Goal: Task Accomplishment & Management: Use online tool/utility

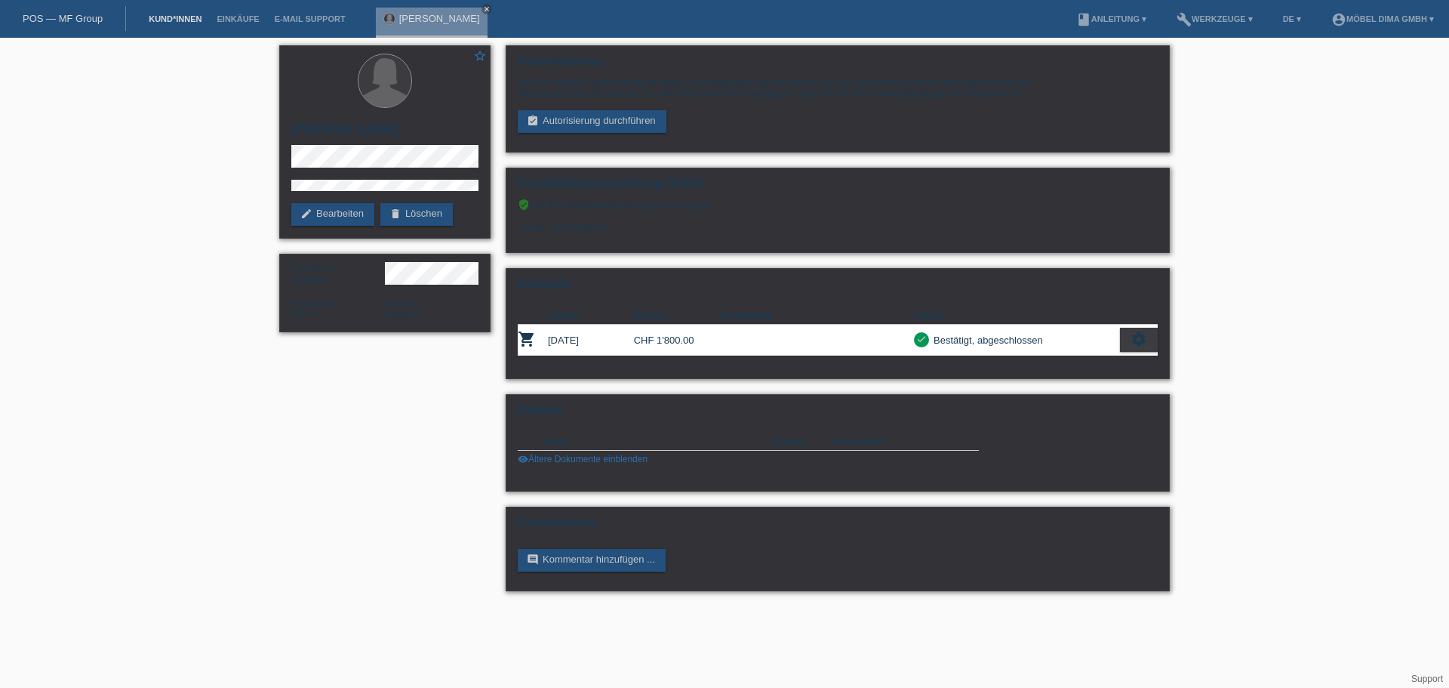
click at [173, 17] on link "Kund*innen" at bounding box center [175, 18] width 68 height 9
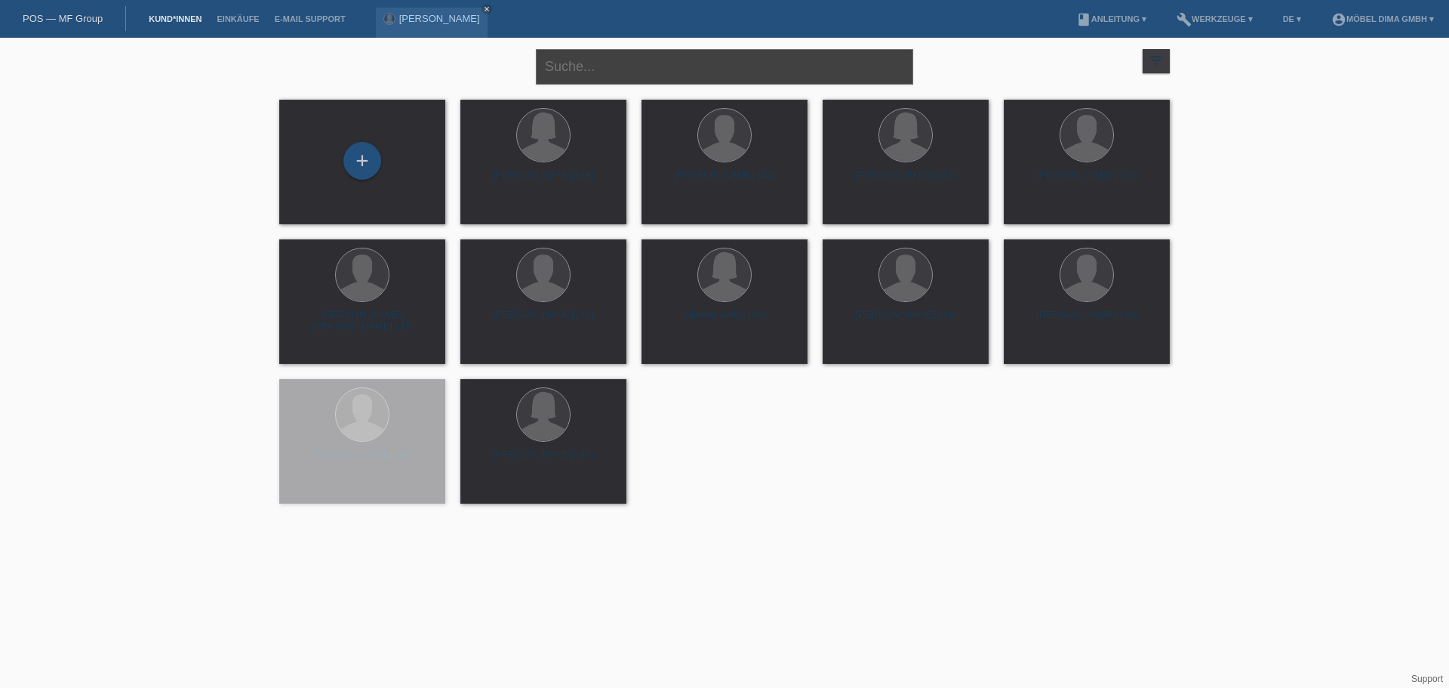
click at [578, 65] on input "text" at bounding box center [724, 66] width 377 height 35
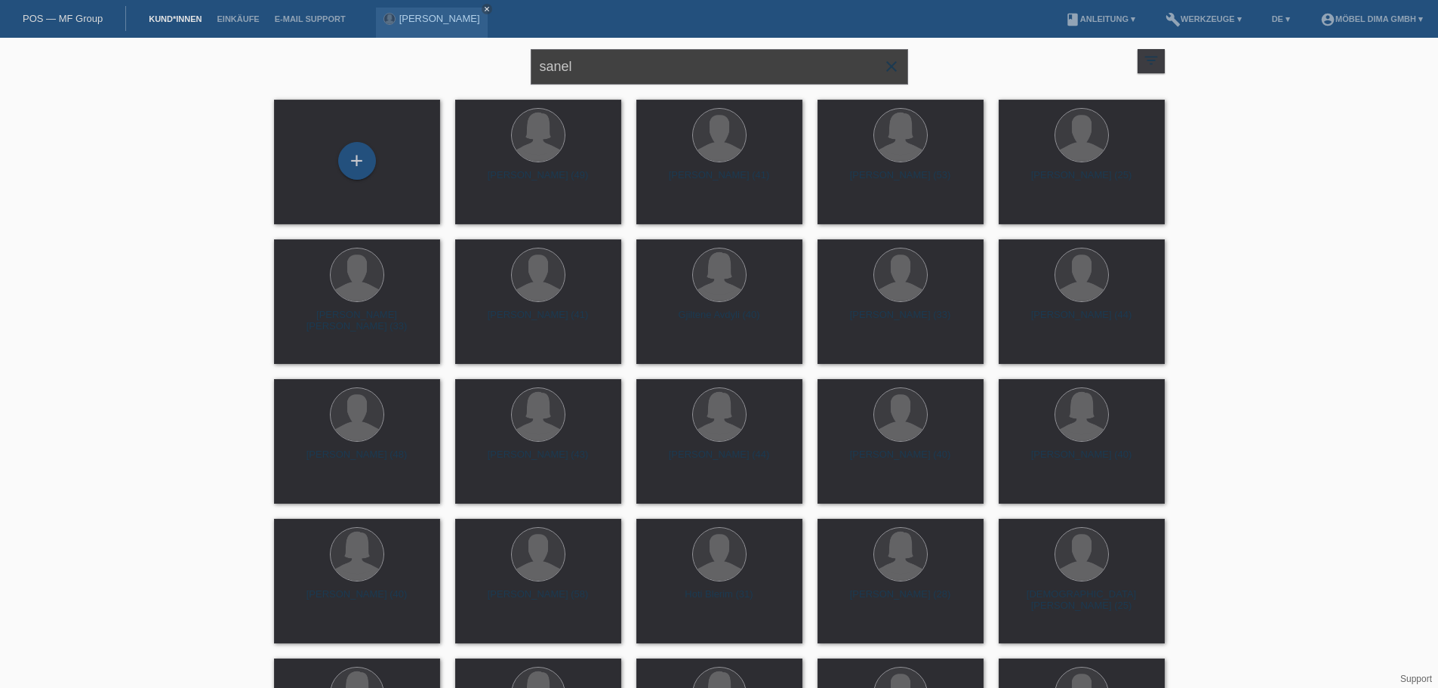
type input "sanel"
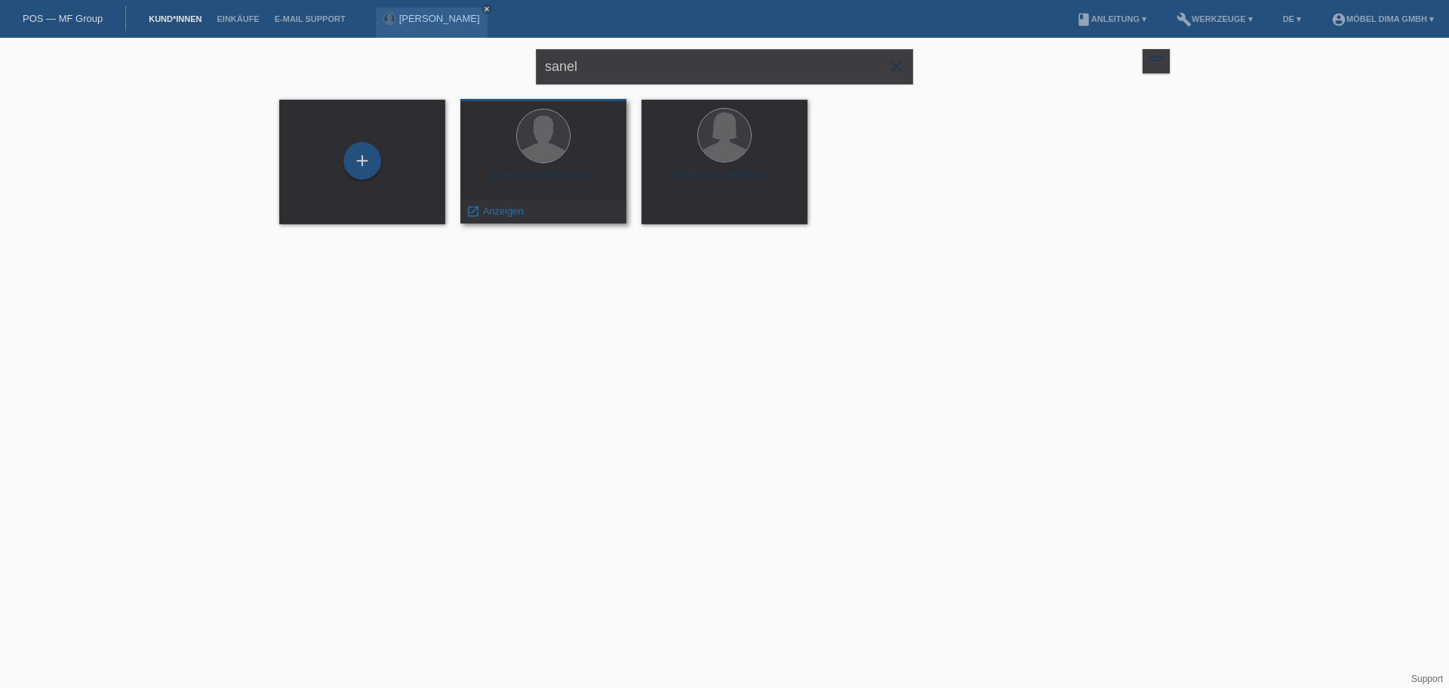
click at [570, 145] on div at bounding box center [543, 137] width 142 height 57
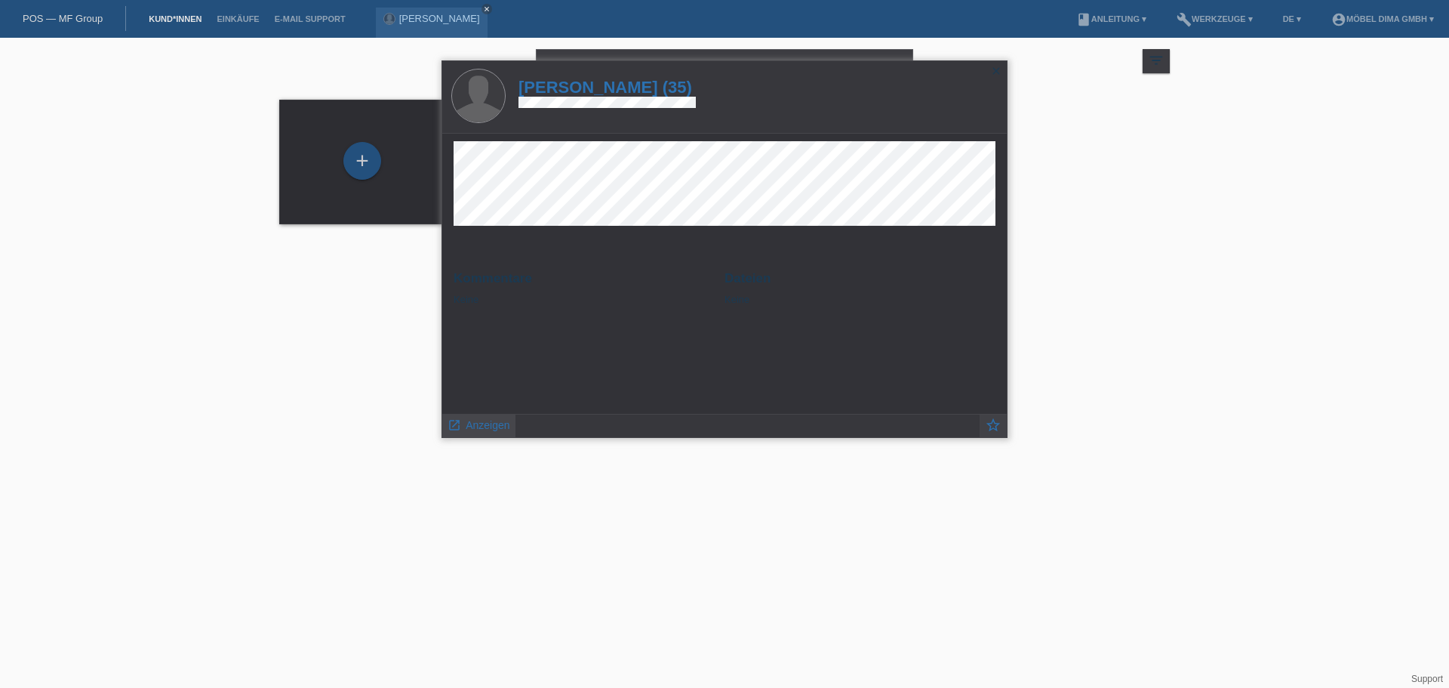
click at [485, 425] on span "Anzeigen" at bounding box center [488, 425] width 44 height 12
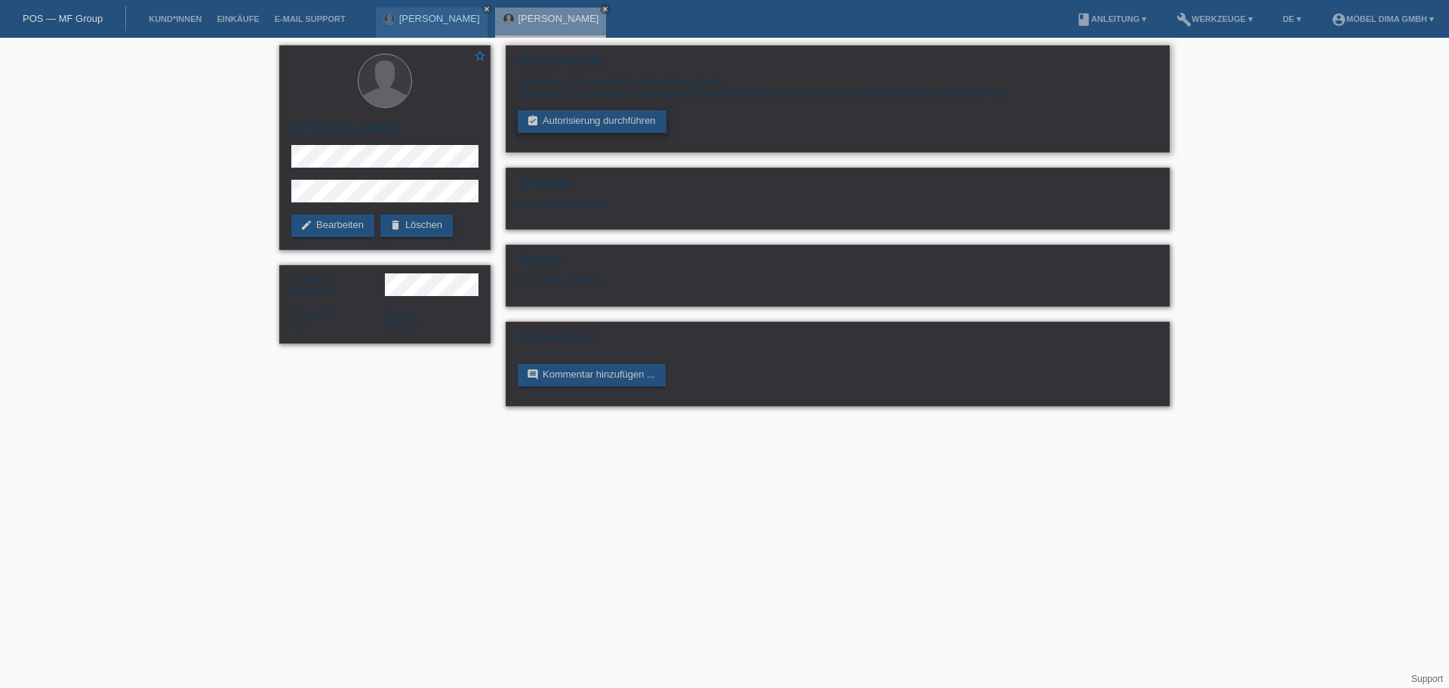
click at [585, 119] on link "assignment_turned_in Autorisierung durchführen" at bounding box center [592, 121] width 149 height 23
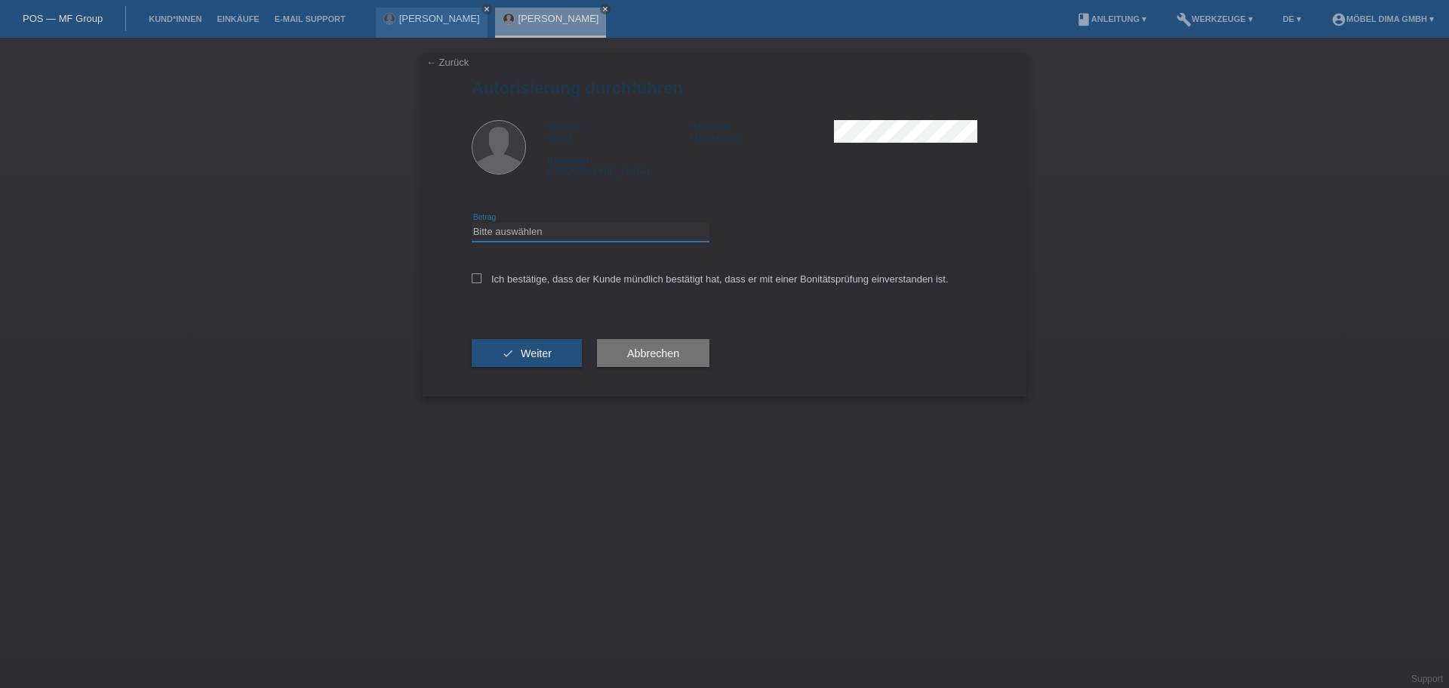
click at [573, 232] on select "Bitte auswählen CHF 1.00 - CHF 499.00 CHF 500.00 - CHF 1'999.00 CHF 2'000.00 - …" at bounding box center [591, 232] width 238 height 18
select select "3"
click at [472, 223] on select "Bitte auswählen CHF 1.00 - CHF 499.00 CHF 500.00 - CHF 1'999.00 CHF 2'000.00 - …" at bounding box center [591, 232] width 238 height 18
click at [482, 276] on label "Ich bestätige, dass der Kunde mündlich bestätigt hat, dass er mit einer Bonität…" at bounding box center [710, 278] width 477 height 11
click at [481, 276] on input "Ich bestätige, dass der Kunde mündlich bestätigt hat, dass er mit einer Bonität…" at bounding box center [477, 278] width 10 height 10
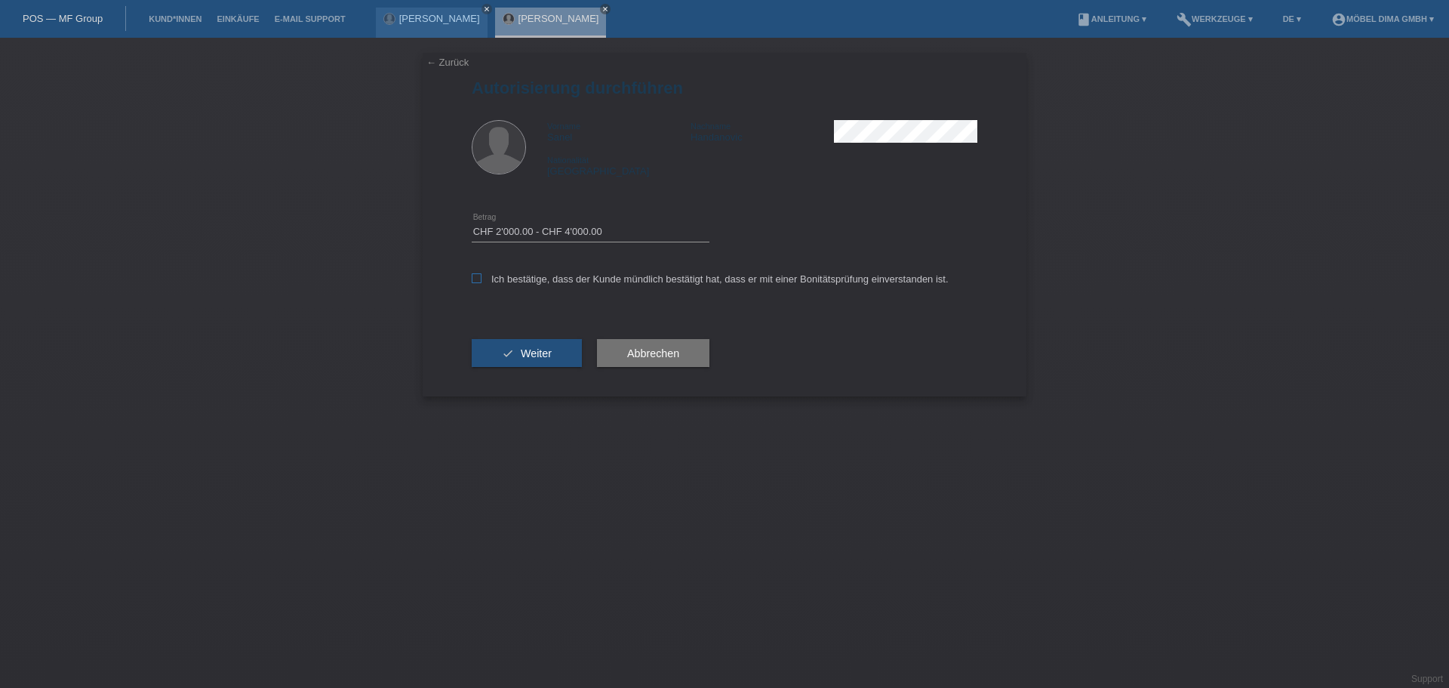
checkbox input "true"
click at [542, 358] on span "Weiter" at bounding box center [536, 353] width 31 height 12
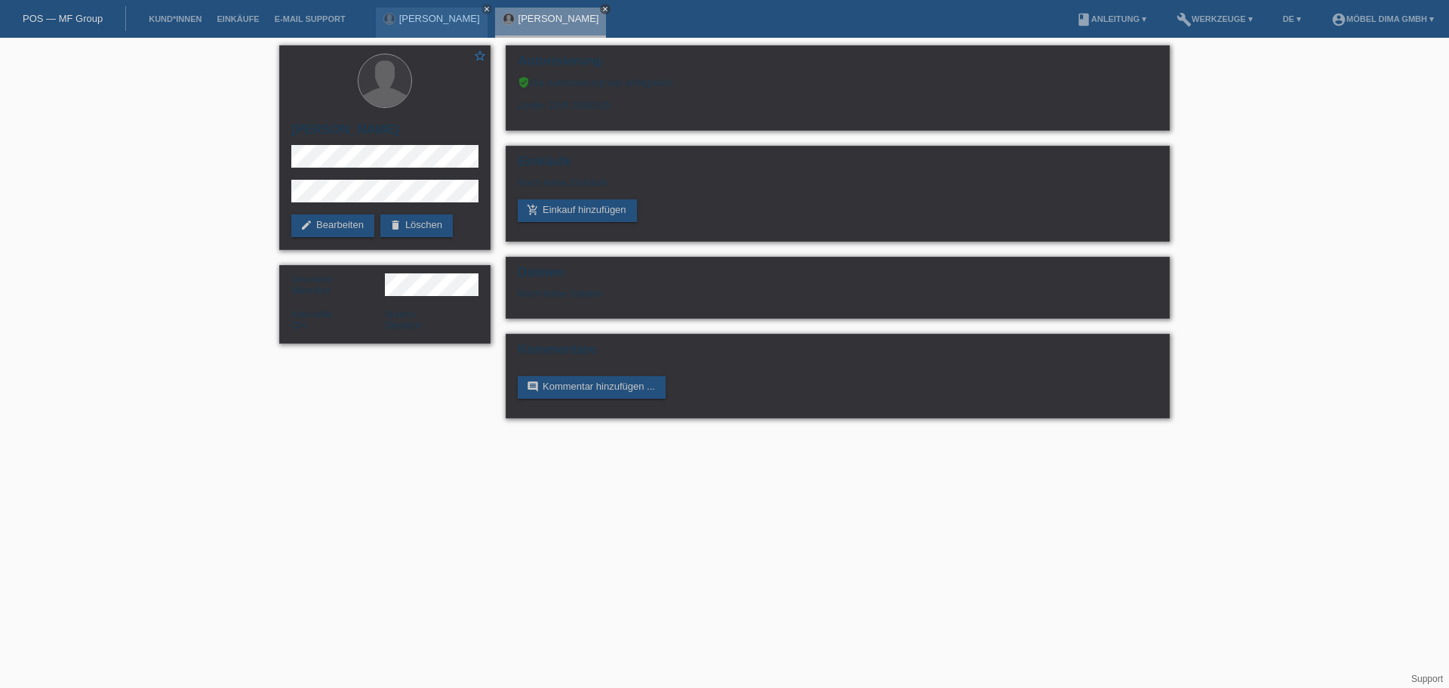
click at [601, 10] on icon "close" at bounding box center [605, 9] width 8 height 8
click at [190, 12] on li "Kund*innen" at bounding box center [175, 19] width 68 height 38
click at [186, 22] on link "Kund*innen" at bounding box center [175, 18] width 68 height 9
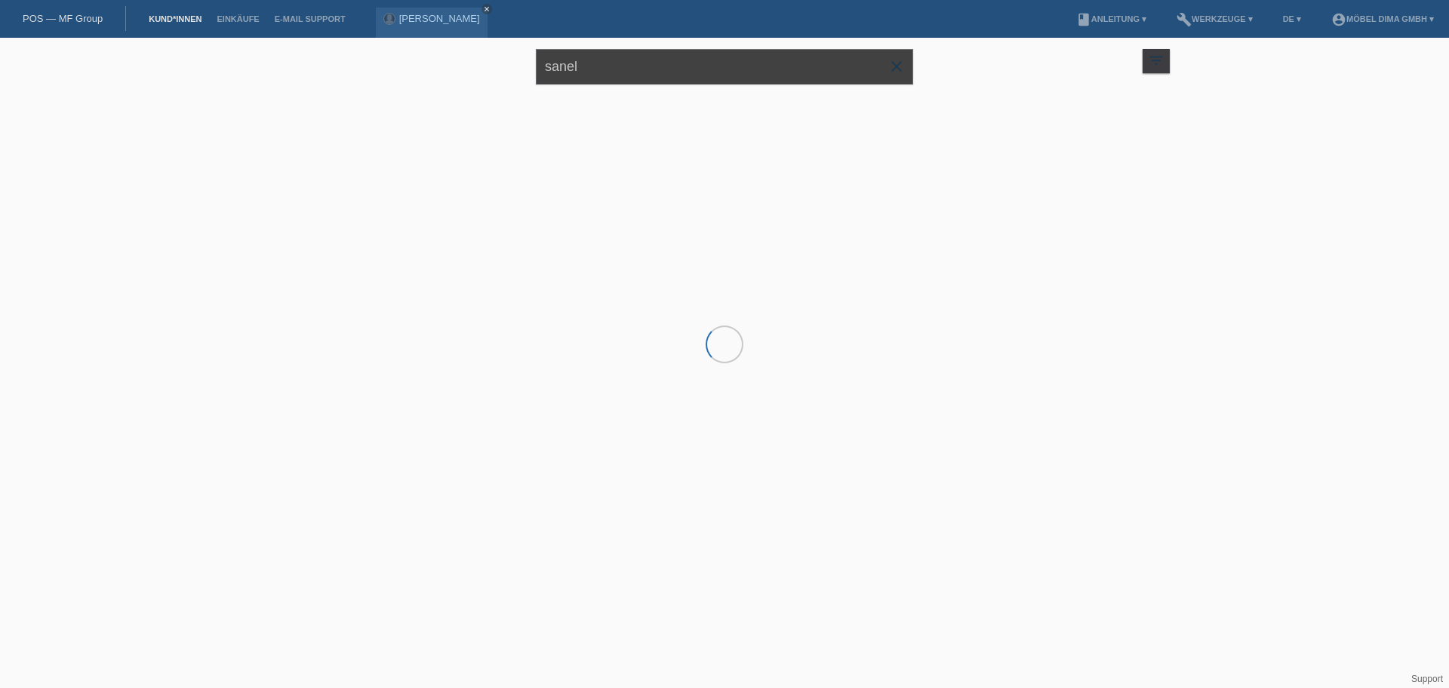
drag, startPoint x: 604, startPoint y: 66, endPoint x: 525, endPoint y: 68, distance: 78.5
click at [525, 68] on div "sanel close filter_list view_module Alle Kund*innen anzeigen star Markierte [PE…" at bounding box center [725, 65] width 906 height 54
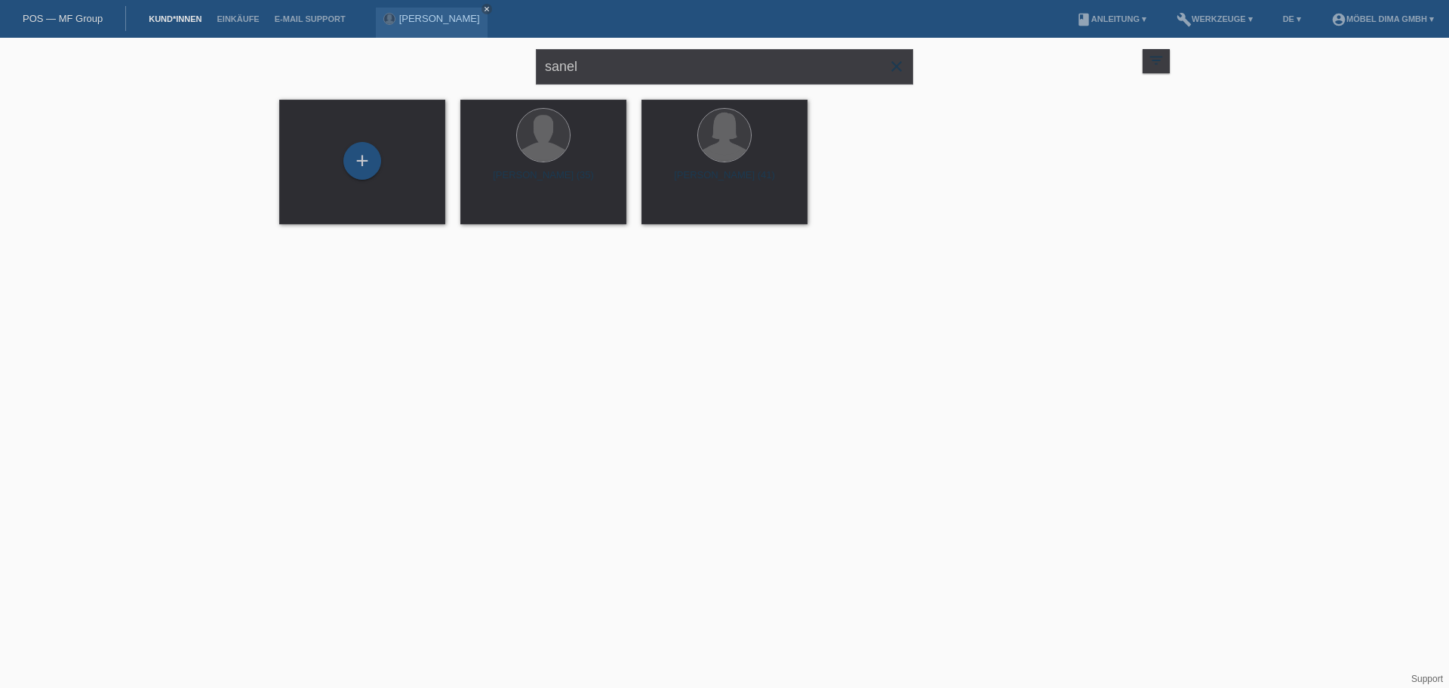
click at [889, 66] on icon "close" at bounding box center [897, 66] width 18 height 18
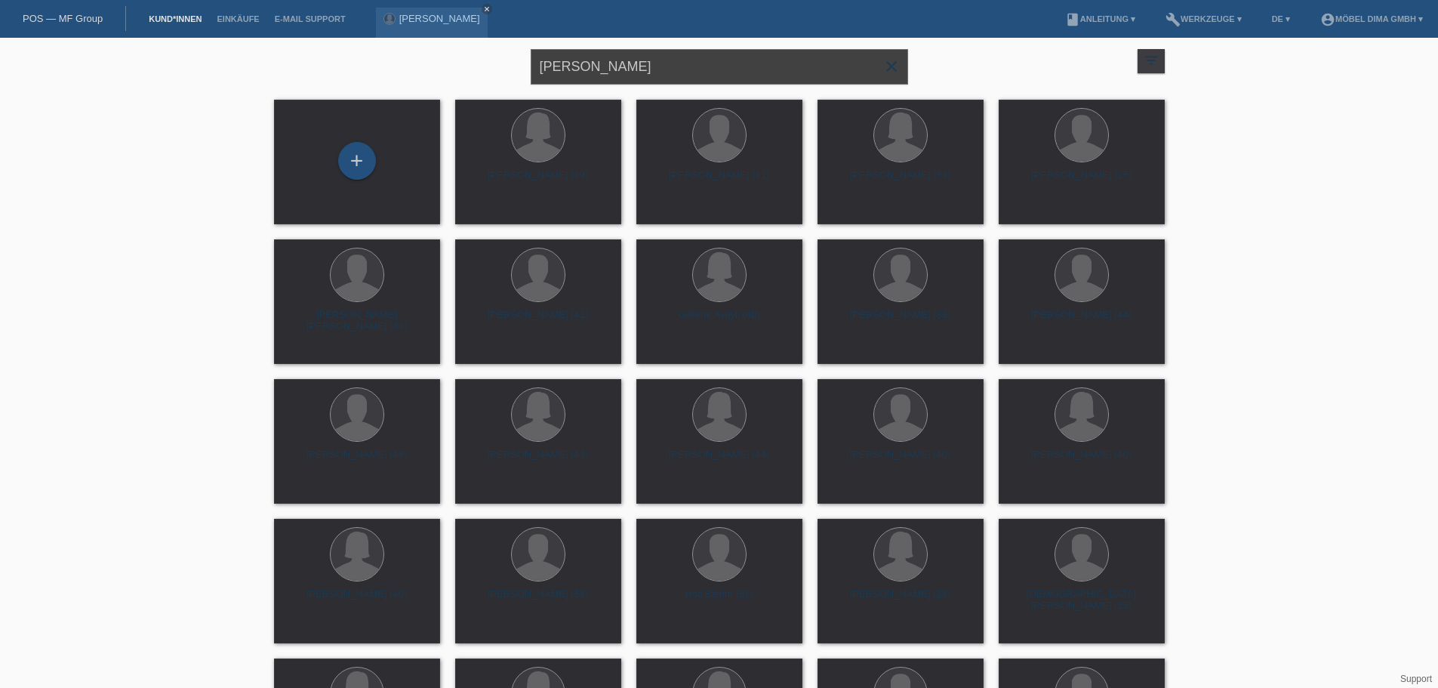
type input "[PERSON_NAME]"
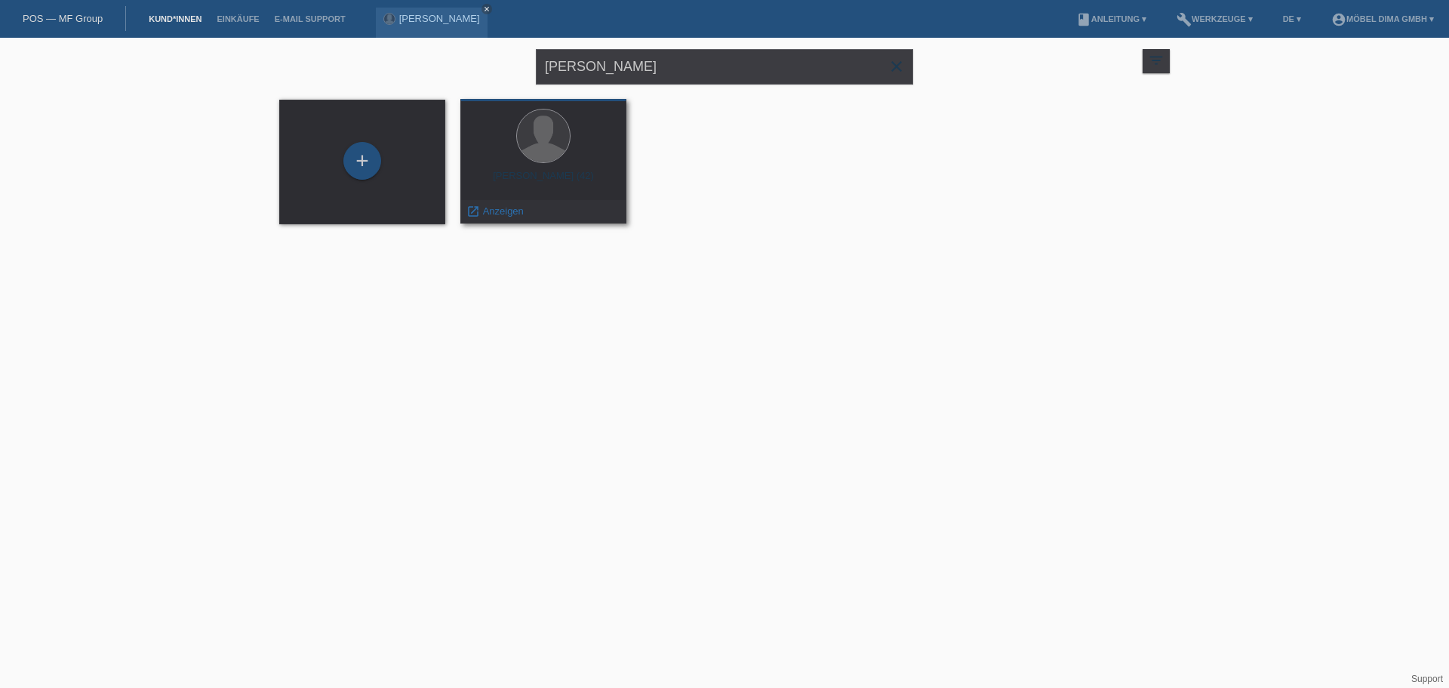
click at [592, 148] on div at bounding box center [543, 137] width 142 height 57
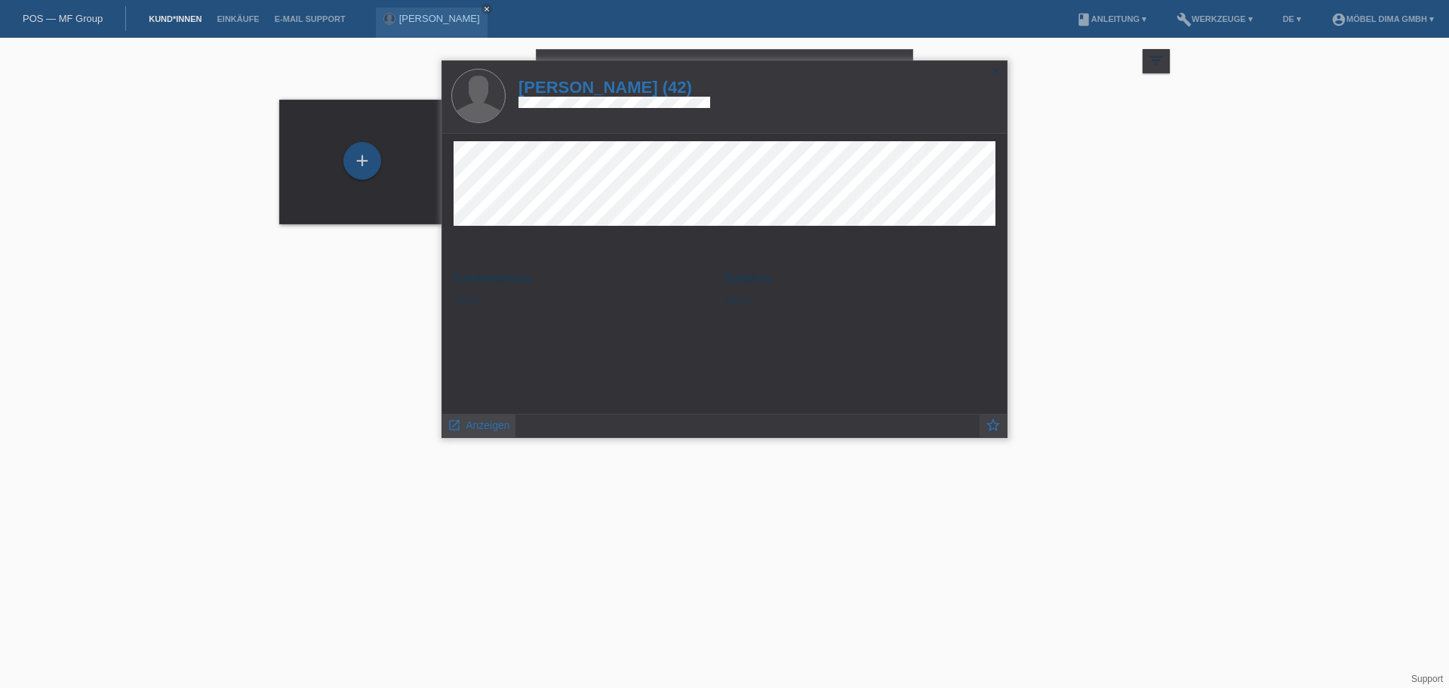
click at [476, 420] on span "Anzeigen" at bounding box center [488, 425] width 44 height 12
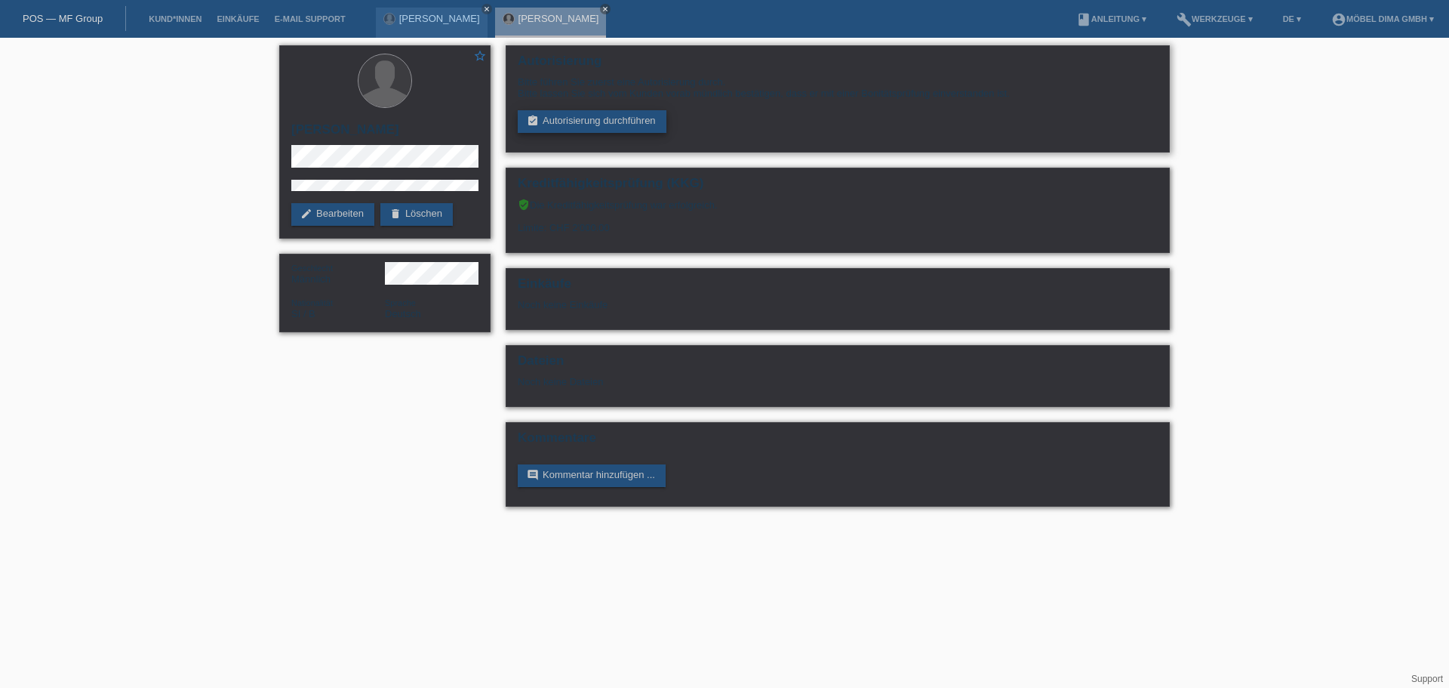
click at [583, 118] on link "assignment_turned_in Autorisierung durchführen" at bounding box center [592, 121] width 149 height 23
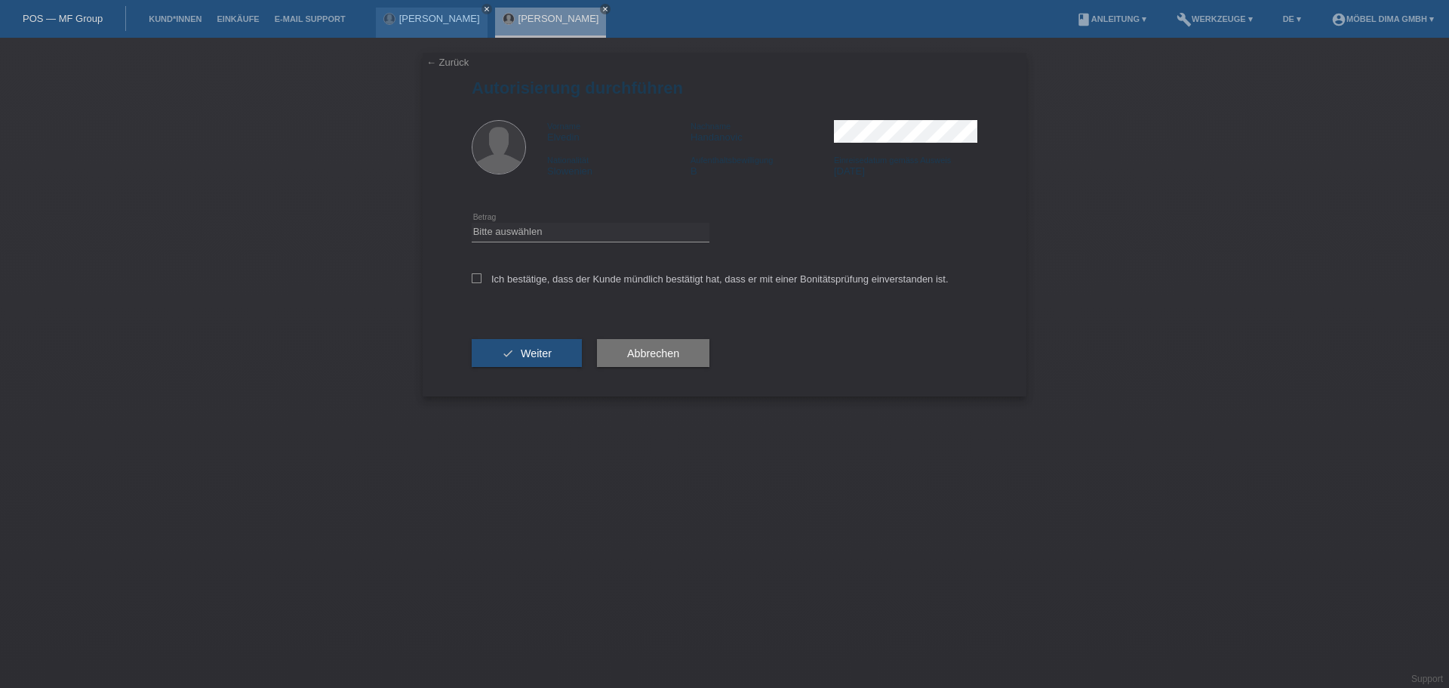
click at [604, 243] on div "Bitte auswählen CHF 1.00 - CHF 499.00 CHF 500.00 - CHF 1'999.00 CHF 2'000.00 - …" at bounding box center [591, 232] width 238 height 51
click at [602, 236] on select "Bitte auswählen CHF 1.00 - CHF 499.00 CHF 500.00 - CHF 1'999.00 CHF 2'000.00 - …" at bounding box center [591, 232] width 238 height 18
select select "3"
click at [472, 223] on select "Bitte auswählen CHF 1.00 - CHF 499.00 CHF 500.00 - CHF 1'999.00 CHF 2'000.00 - …" at bounding box center [591, 232] width 238 height 18
click at [475, 279] on icon at bounding box center [477, 278] width 10 height 10
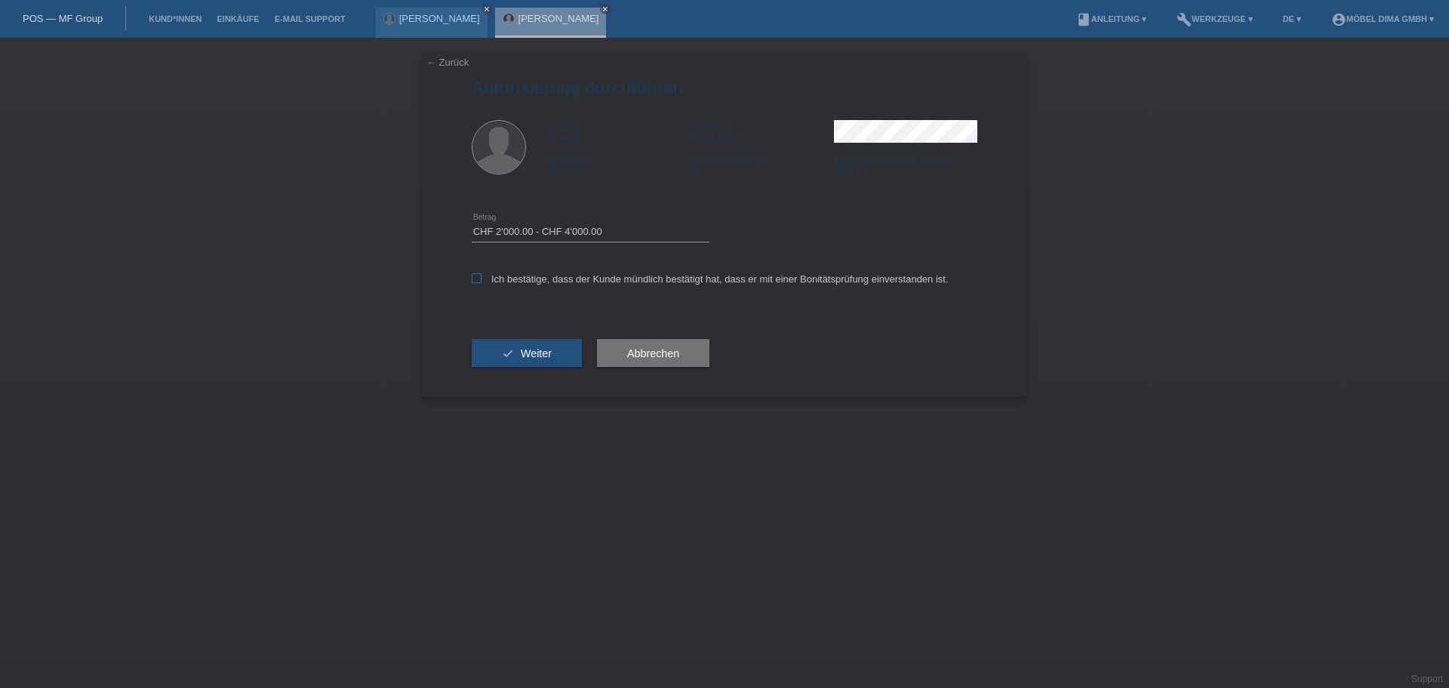
click at [475, 279] on input "Ich bestätige, dass der Kunde mündlich bestätigt hat, dass er mit einer Bonität…" at bounding box center [477, 278] width 10 height 10
checkbox input "true"
click at [546, 356] on span "Weiter" at bounding box center [536, 353] width 31 height 12
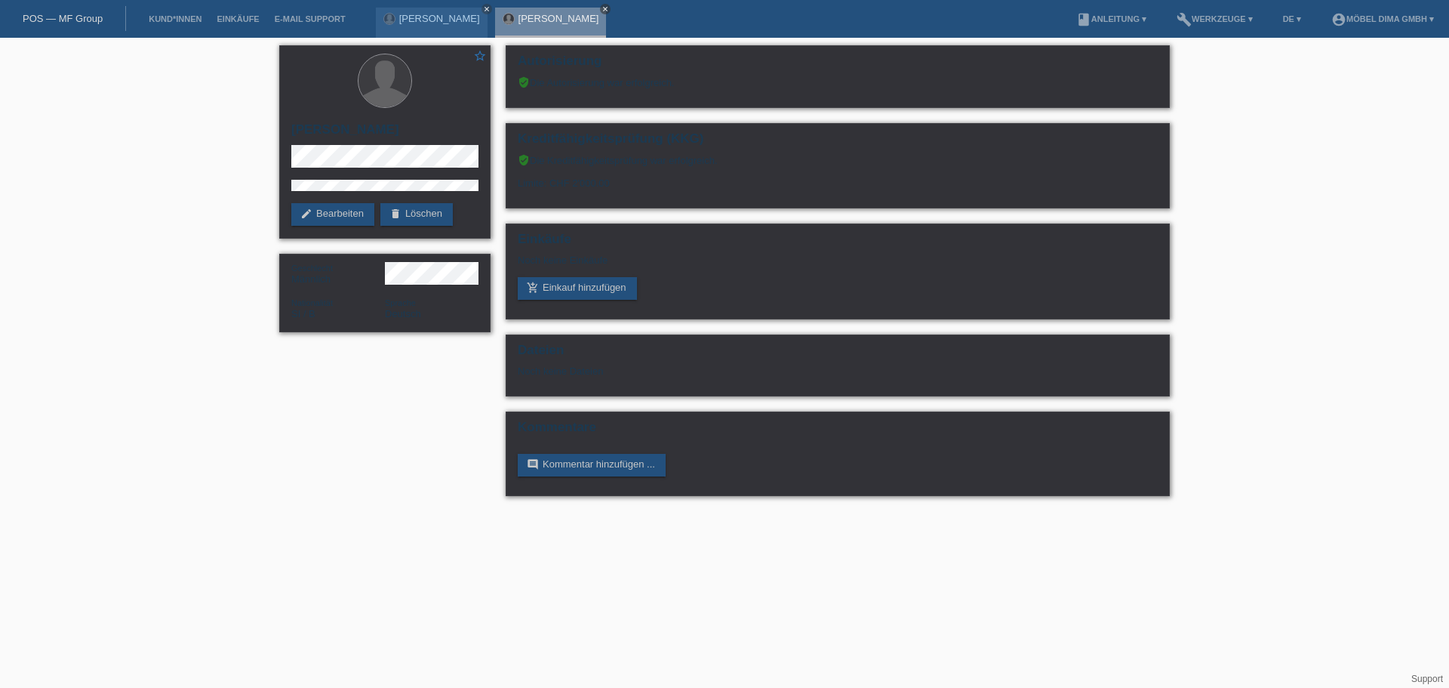
click at [601, 10] on icon "close" at bounding box center [605, 9] width 8 height 8
click at [440, 27] on div "[PERSON_NAME] close" at bounding box center [432, 23] width 112 height 30
click at [186, 8] on li "Kund*innen" at bounding box center [175, 19] width 68 height 38
click at [183, 20] on link "Kund*innen" at bounding box center [175, 18] width 68 height 9
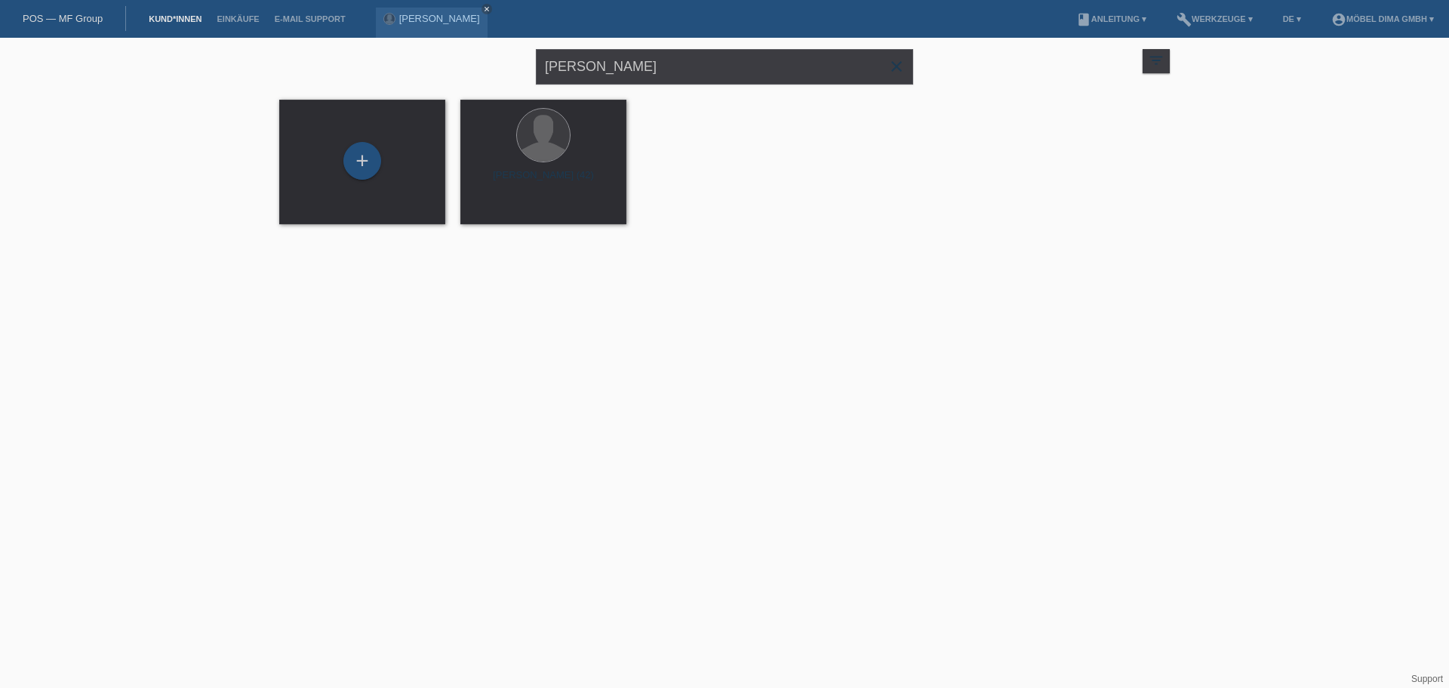
click at [893, 65] on icon "close" at bounding box center [897, 66] width 18 height 18
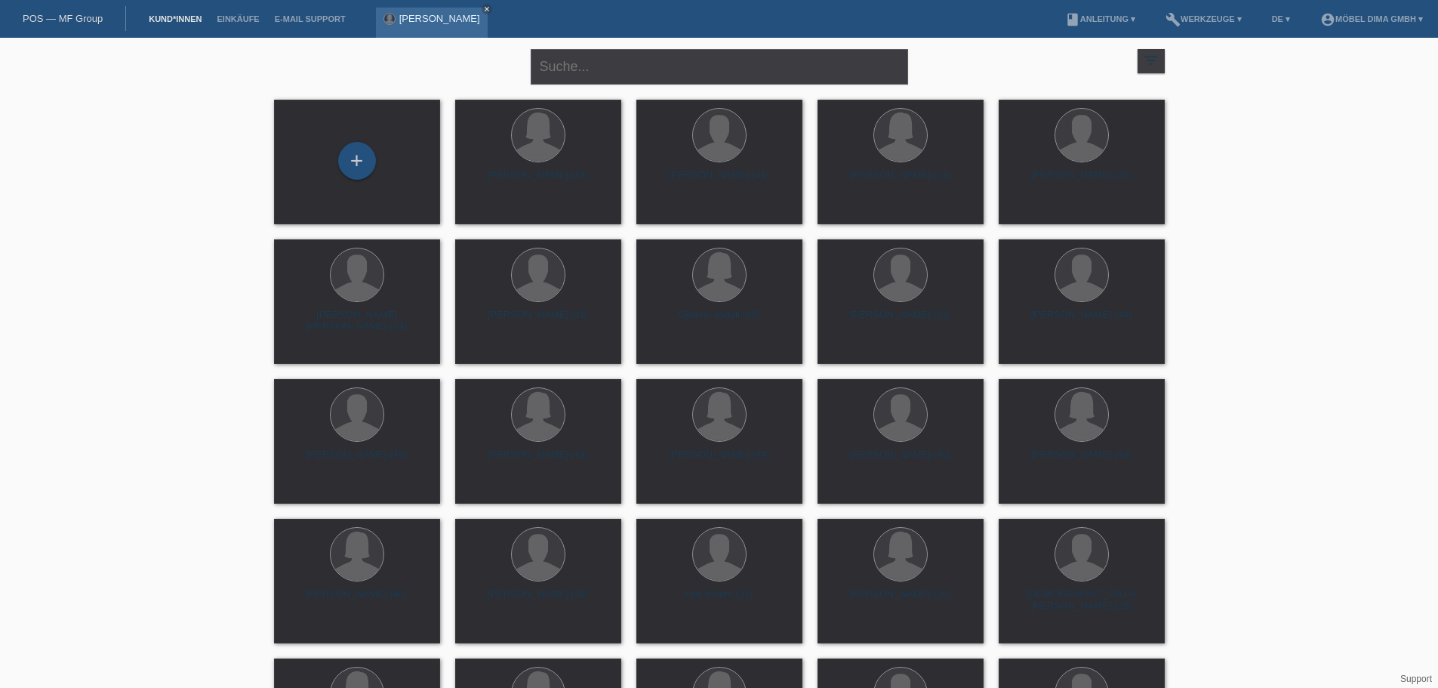
click at [415, 26] on div "[PERSON_NAME] close" at bounding box center [432, 23] width 112 height 30
click at [419, 21] on link "[PERSON_NAME]" at bounding box center [439, 18] width 81 height 11
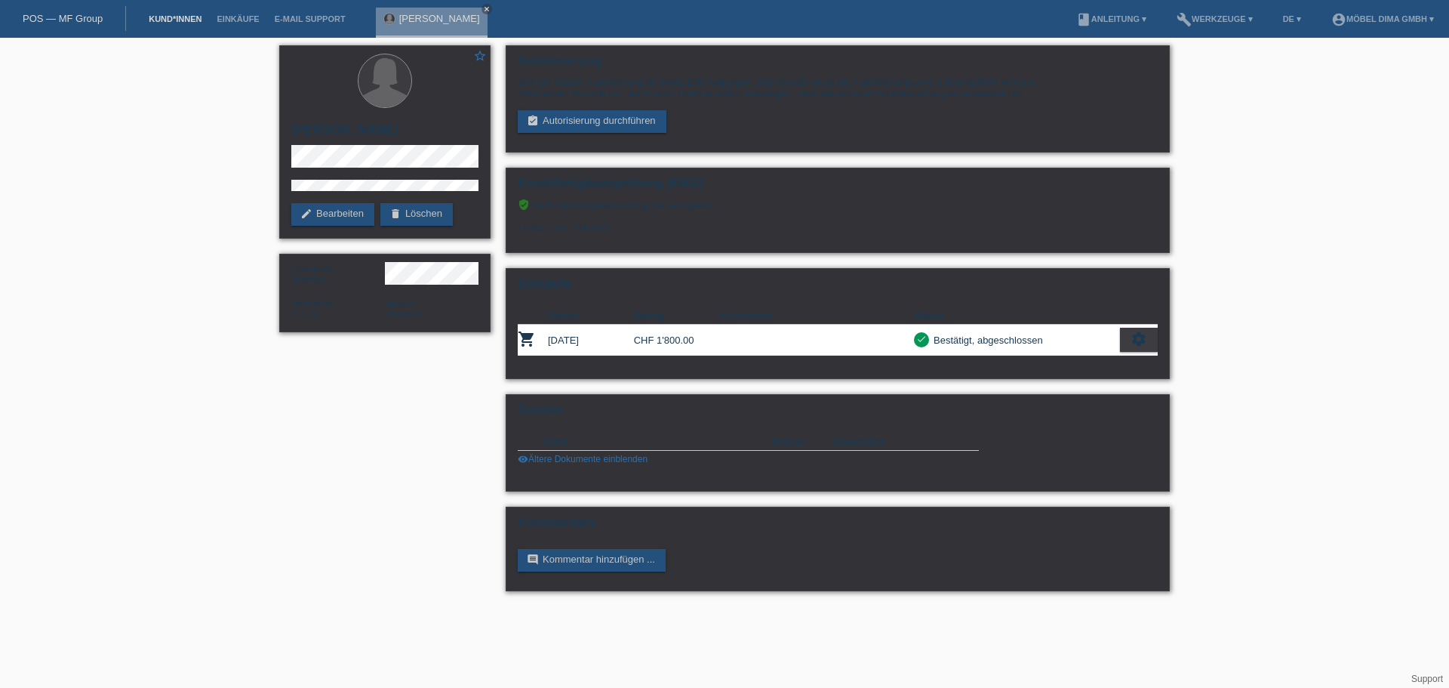
click at [170, 20] on link "Kund*innen" at bounding box center [175, 18] width 68 height 9
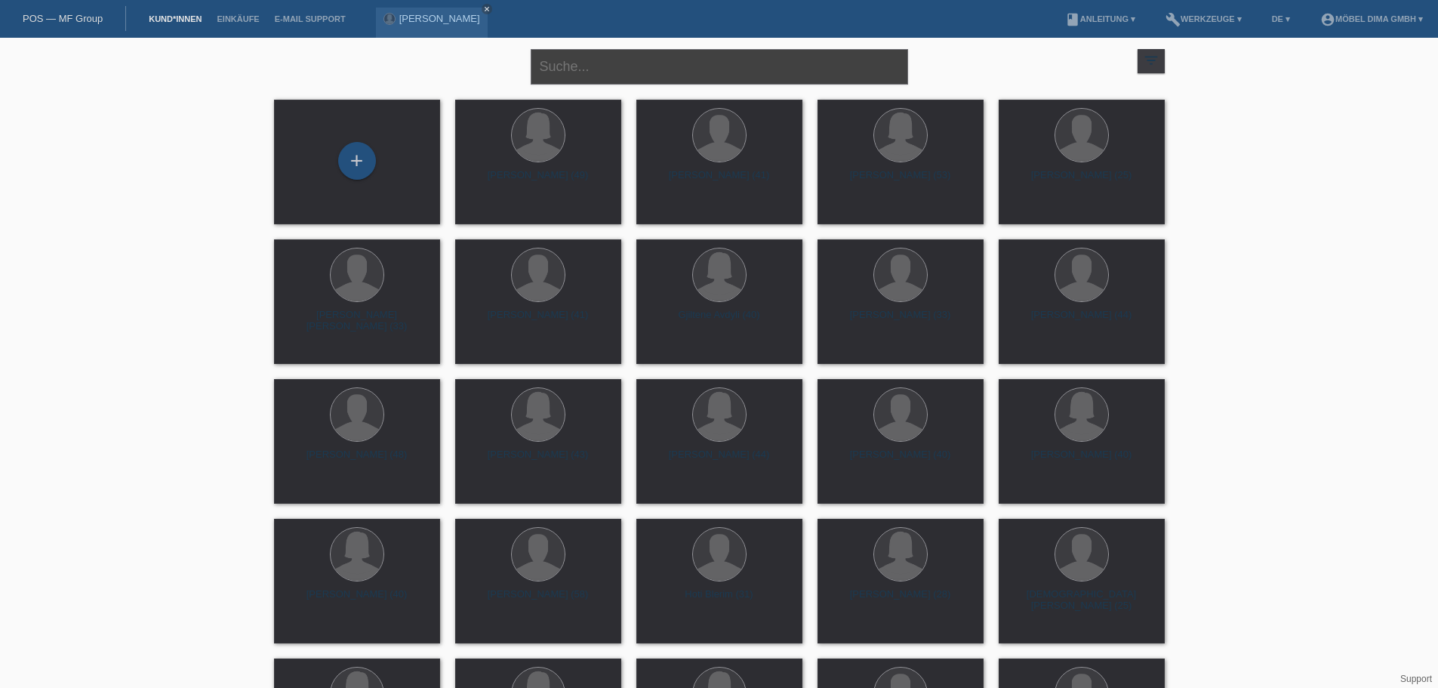
click at [741, 67] on input "text" at bounding box center [719, 66] width 377 height 35
click at [650, 63] on input "imamovic$" at bounding box center [719, 66] width 377 height 35
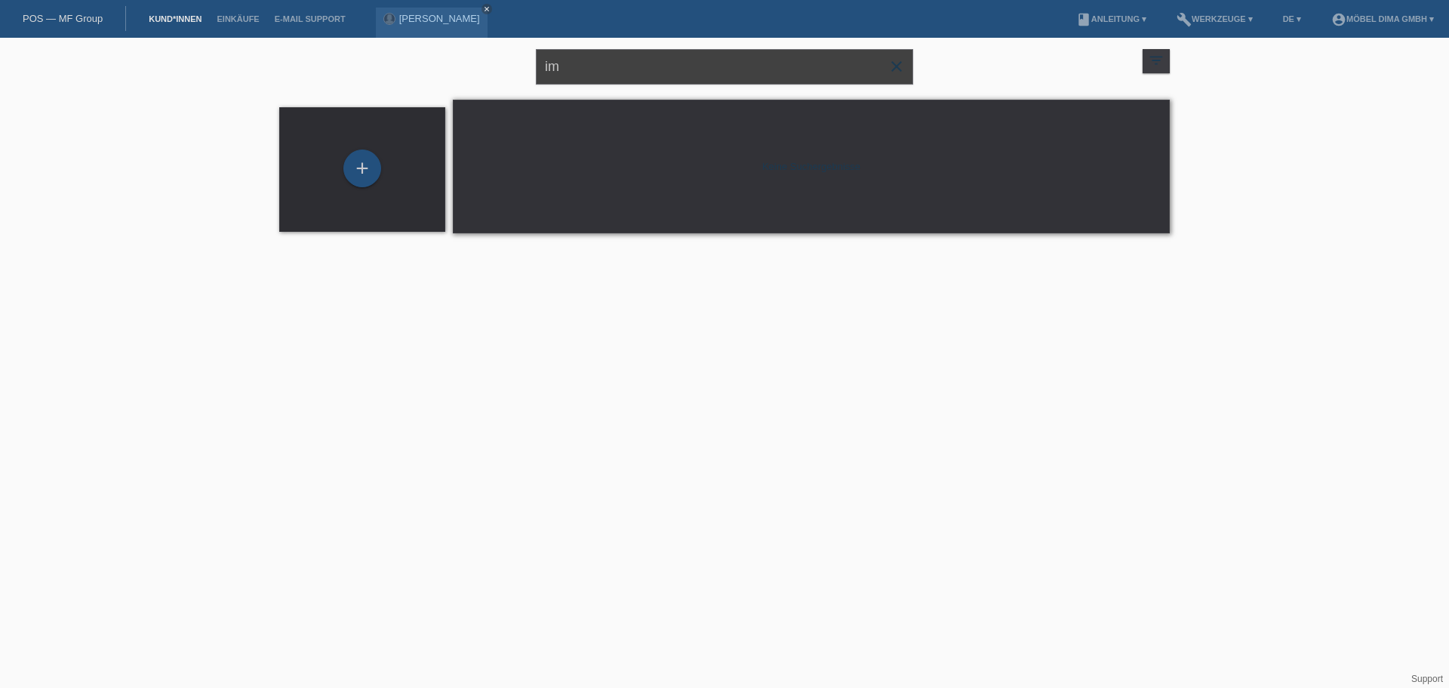
type input "i"
type input "keranovic"
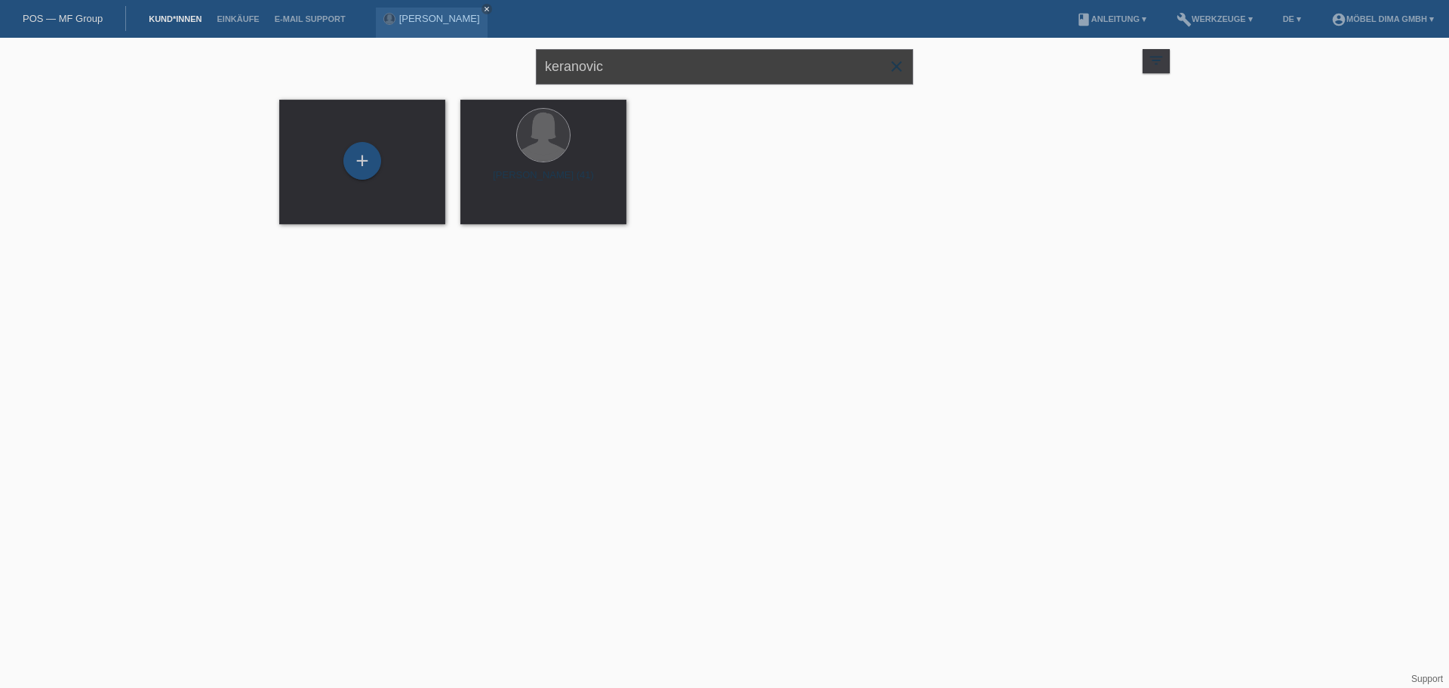
drag, startPoint x: 625, startPoint y: 75, endPoint x: 530, endPoint y: 79, distance: 95.2
click at [530, 79] on div "keranovic close filter_list view_module Alle Kund*innen anzeigen star Markierte…" at bounding box center [725, 65] width 906 height 54
click at [173, 17] on link "Kund*innen" at bounding box center [175, 18] width 68 height 9
click at [890, 69] on icon "close" at bounding box center [897, 66] width 18 height 18
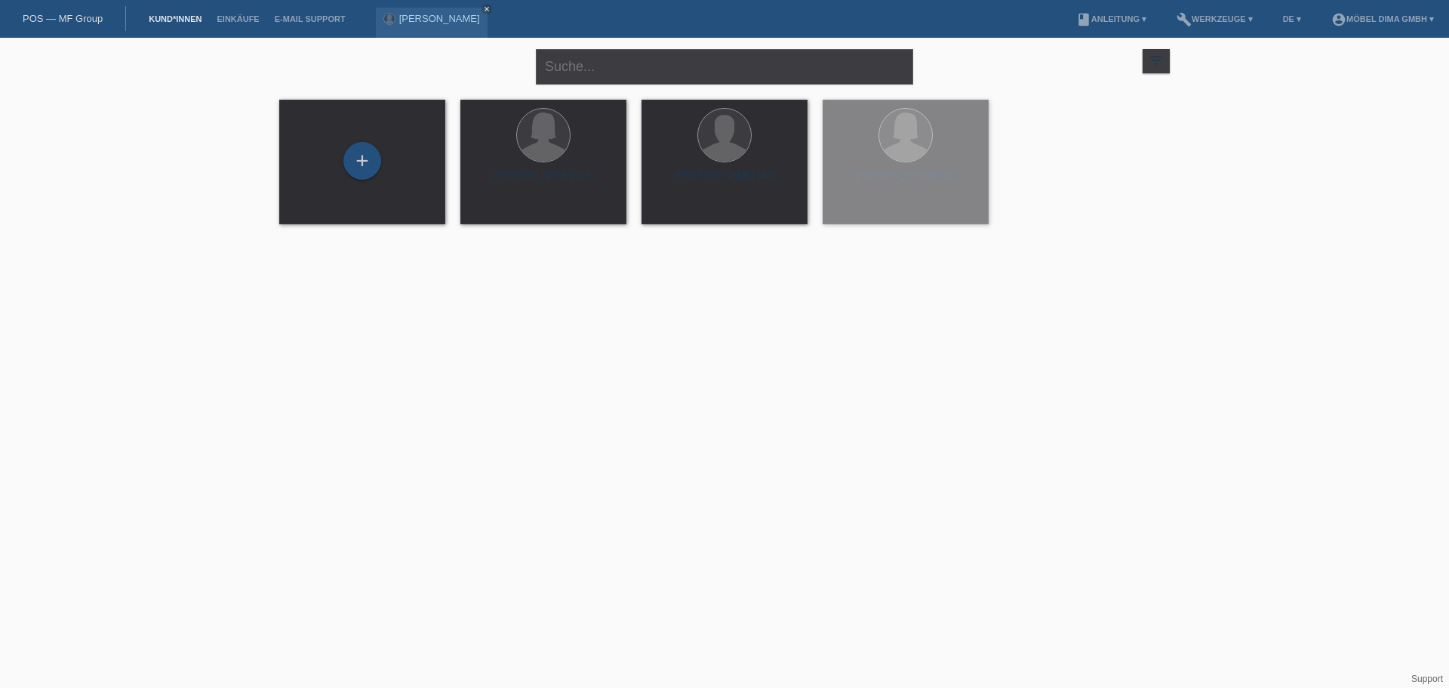
click at [241, 12] on li "Einkäufe" at bounding box center [237, 19] width 57 height 38
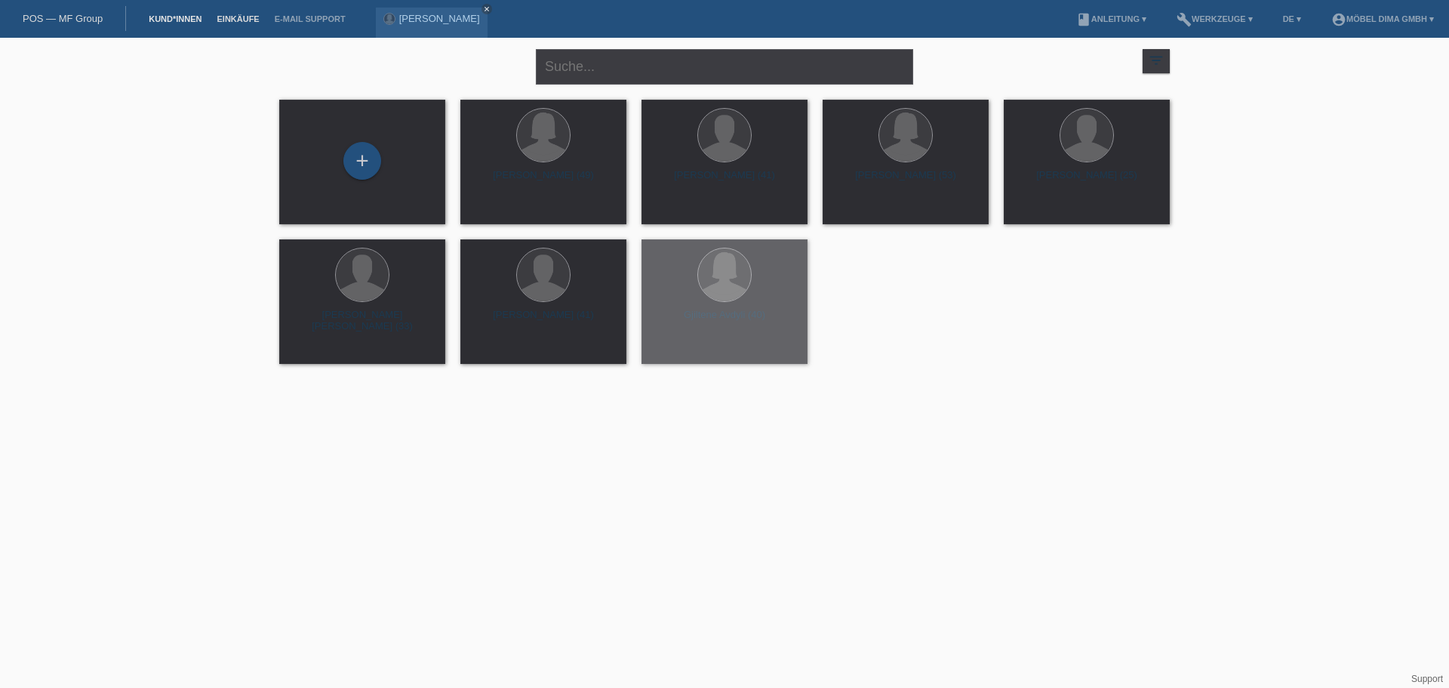
click at [235, 16] on link "Einkäufe" at bounding box center [237, 18] width 57 height 9
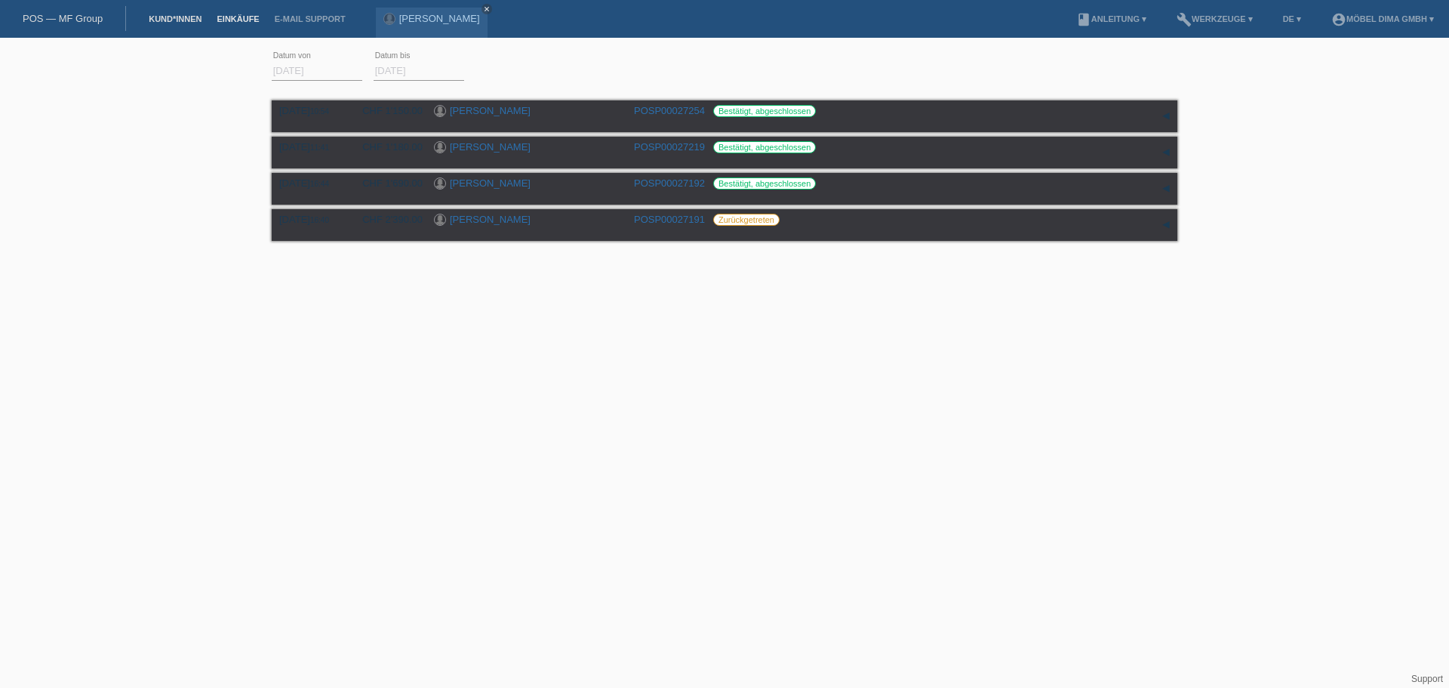
click at [177, 20] on link "Kund*innen" at bounding box center [175, 18] width 68 height 9
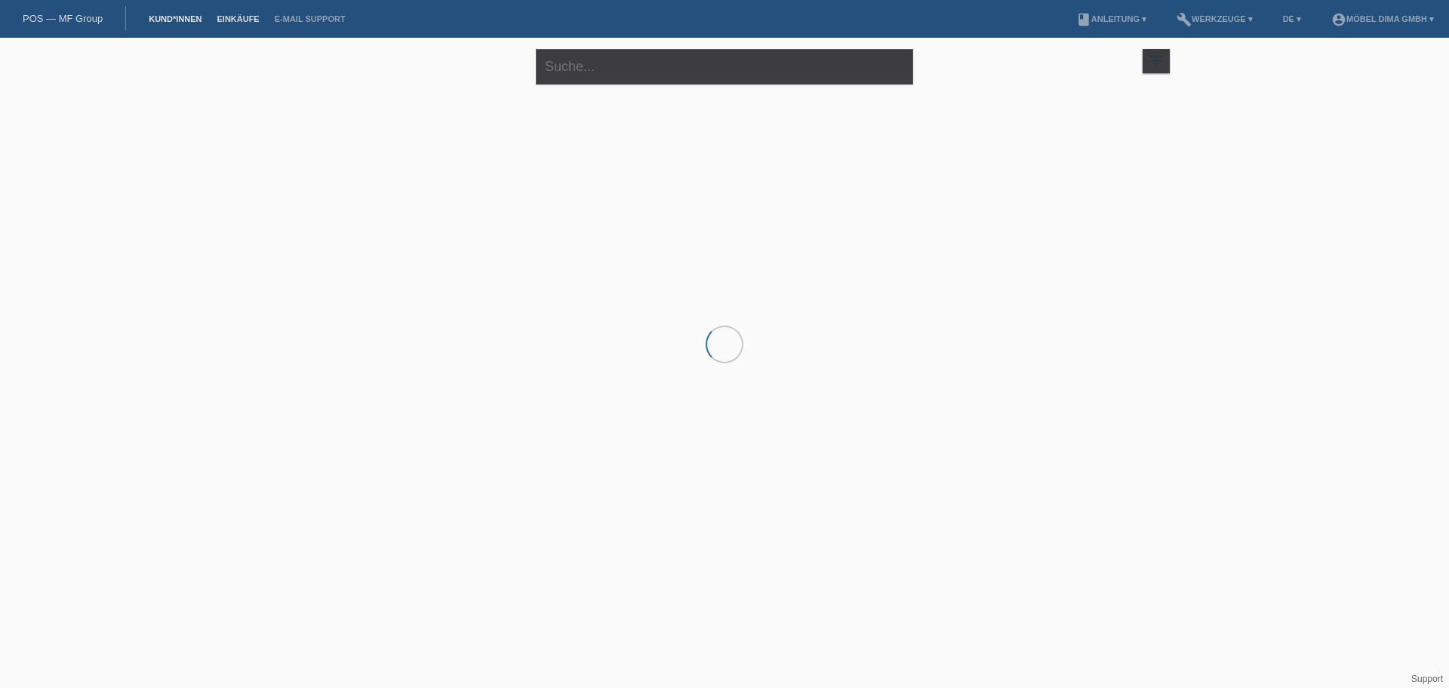
click at [239, 16] on link "Einkäufe" at bounding box center [237, 18] width 57 height 9
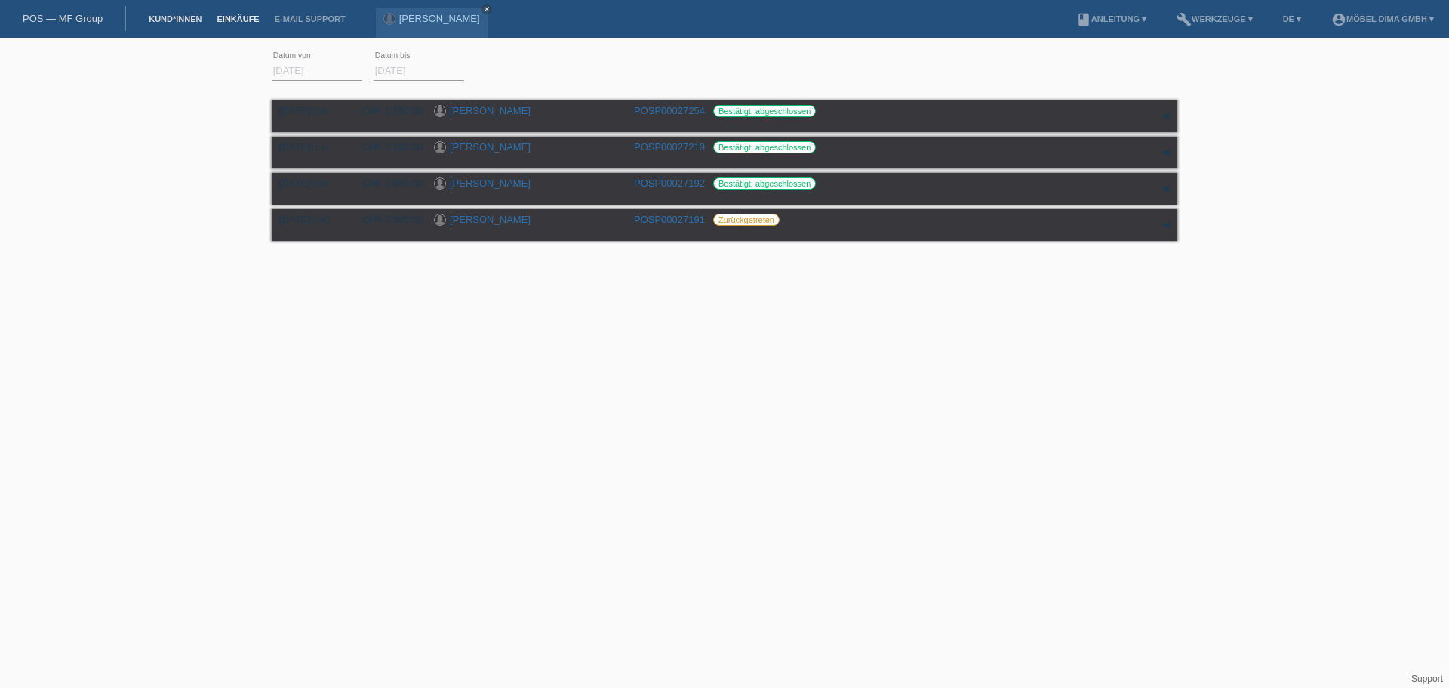
click at [163, 21] on link "Kund*innen" at bounding box center [175, 18] width 68 height 9
